Goal: Information Seeking & Learning: Learn about a topic

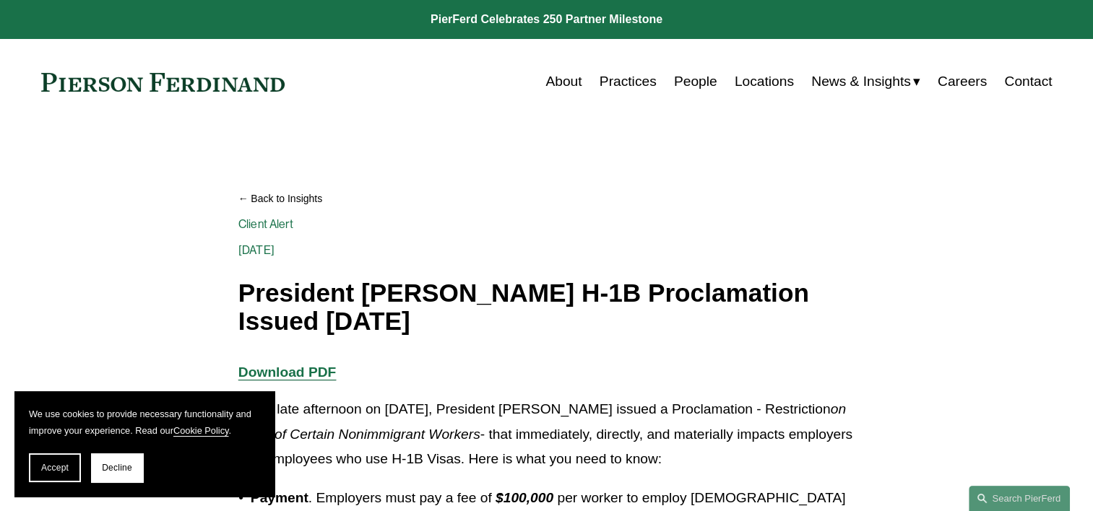
click at [66, 468] on span "Accept" at bounding box center [54, 468] width 27 height 10
